Goal: Information Seeking & Learning: Learn about a topic

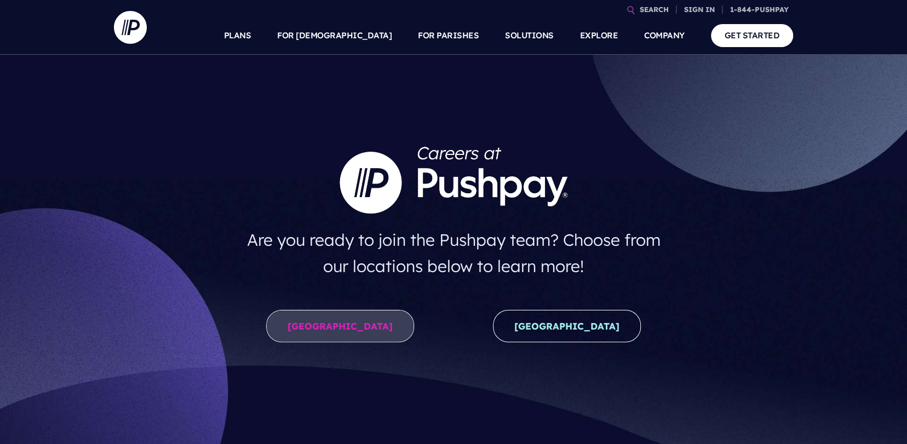
click at [368, 331] on link "[GEOGRAPHIC_DATA]" at bounding box center [340, 326] width 148 height 32
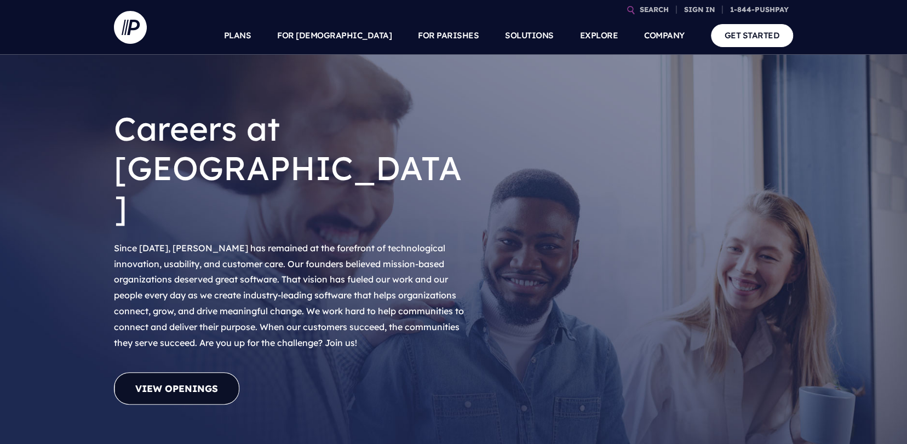
click at [198, 372] on link "View Openings" at bounding box center [176, 388] width 125 height 32
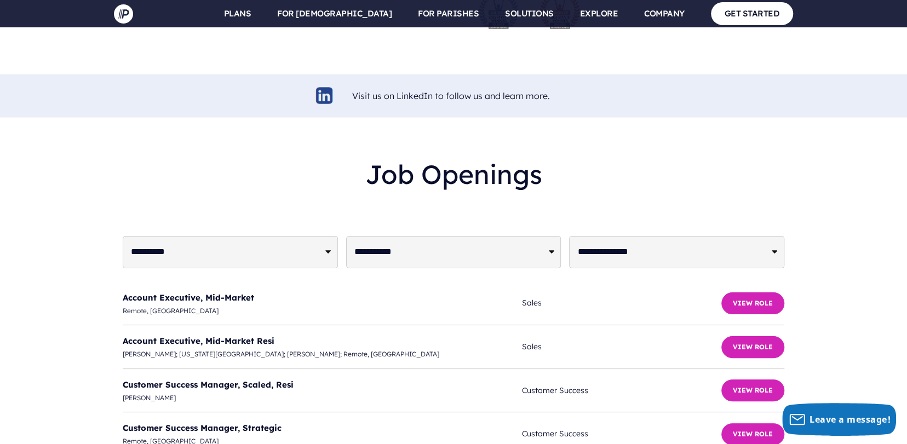
scroll to position [2606, 0]
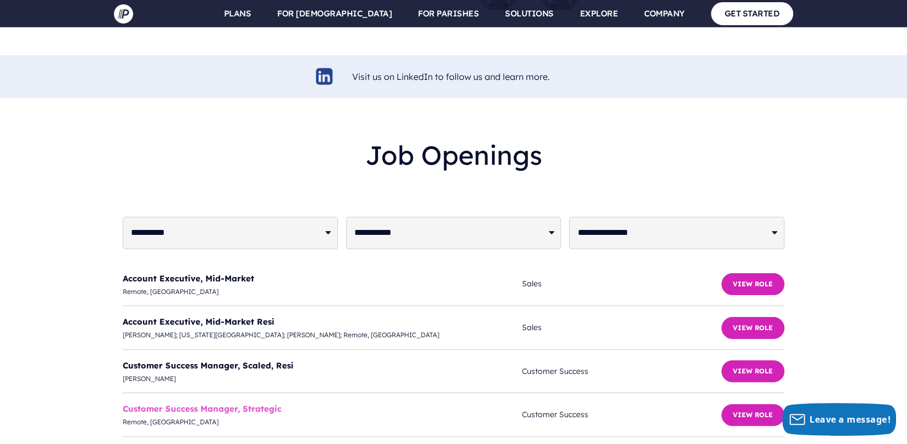
click at [228, 403] on link "Customer Success Manager, Strategic" at bounding box center [202, 408] width 159 height 10
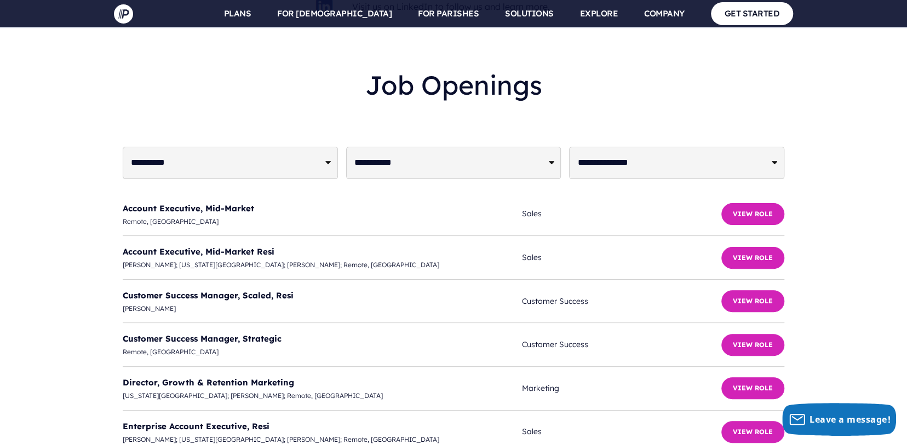
scroll to position [2661, 0]
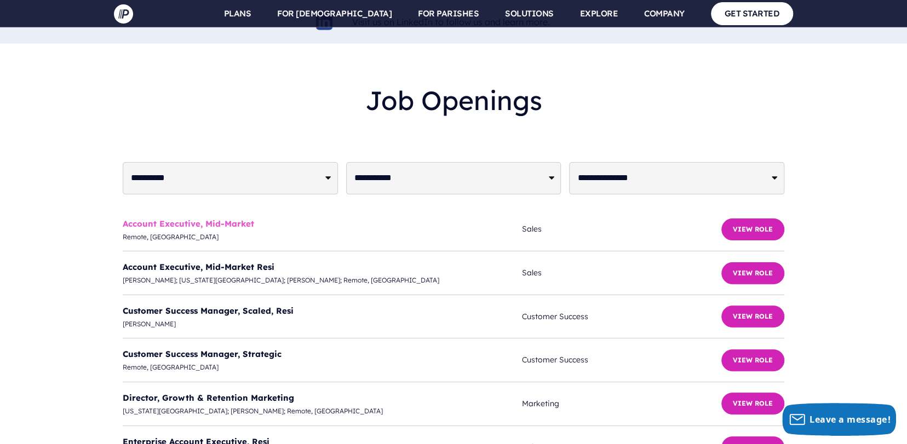
click at [218, 218] on link "Account Executive, Mid-Market" at bounding box center [188, 223] width 131 height 10
click at [226, 262] on link "Account Executive, Mid-Market Resi" at bounding box center [199, 267] width 152 height 10
